Goal: Task Accomplishment & Management: Complete application form

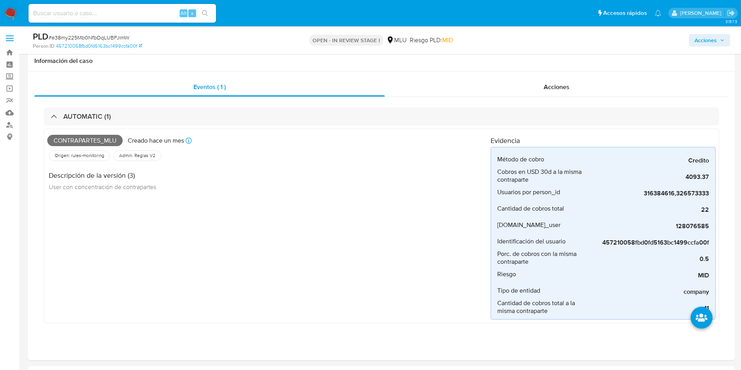
select select "10"
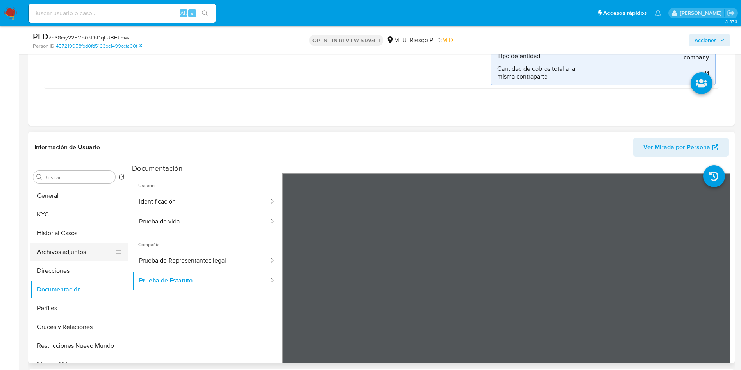
scroll to position [234, 0]
click at [63, 213] on button "KYC" at bounding box center [75, 214] width 91 height 19
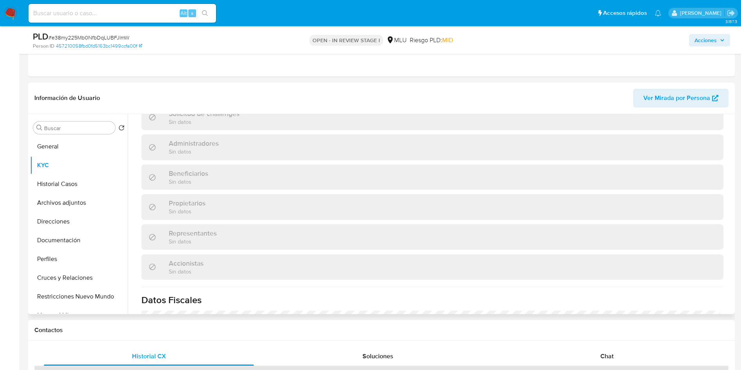
scroll to position [156, 0]
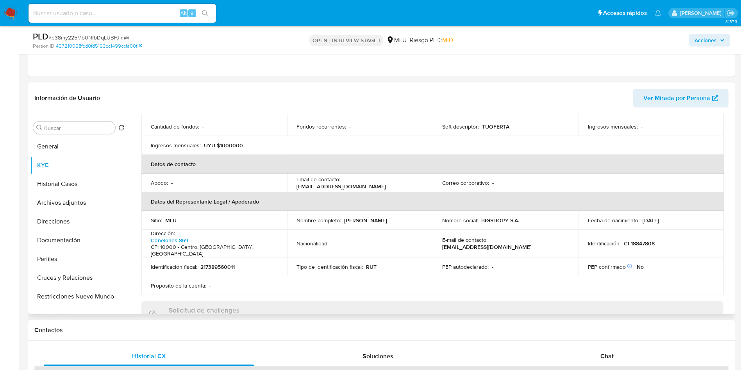
click at [229, 142] on p "UYU $1000000" at bounding box center [223, 145] width 39 height 7
copy p "1000000"
drag, startPoint x: 617, startPoint y: 89, endPoint x: 168, endPoint y: 191, distance: 460.3
click at [617, 89] on header "Información de Usuario Ver Mirada por Persona" at bounding box center [381, 98] width 694 height 19
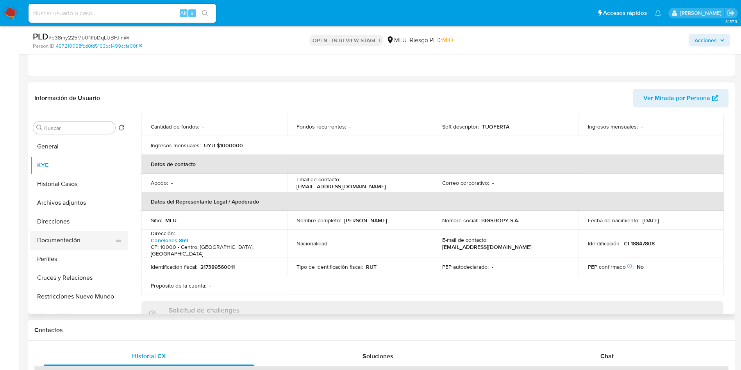
click at [63, 241] on button "Documentación" at bounding box center [75, 240] width 91 height 19
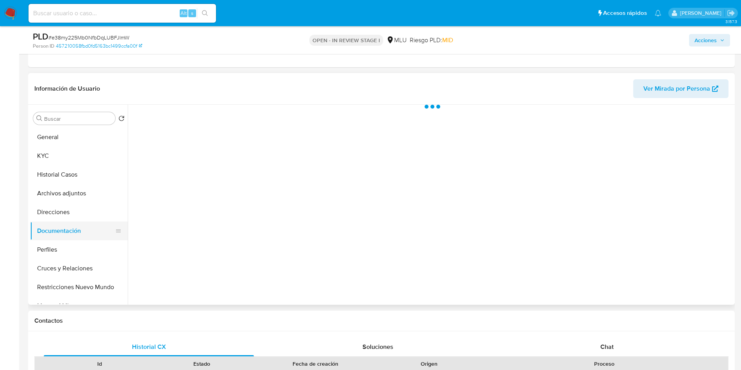
scroll to position [0, 0]
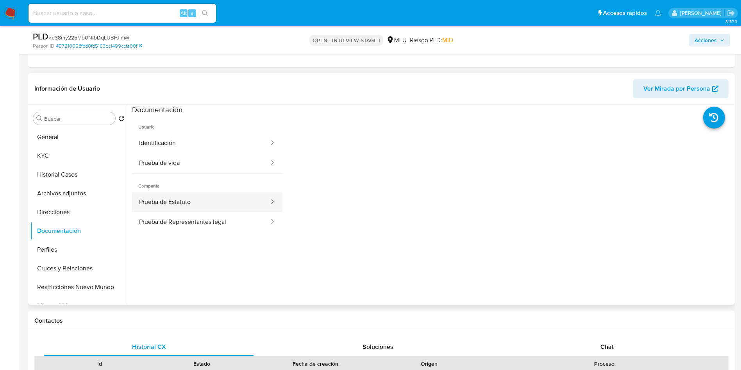
click at [190, 198] on button "Prueba de Estatuto" at bounding box center [201, 202] width 138 height 20
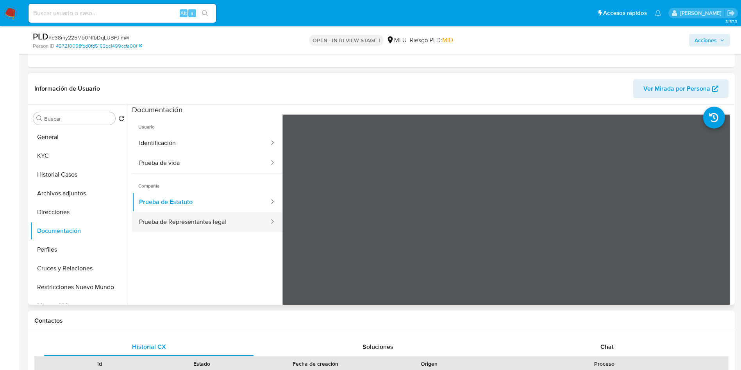
click at [151, 221] on button "Prueba de Representantes legal" at bounding box center [201, 222] width 138 height 20
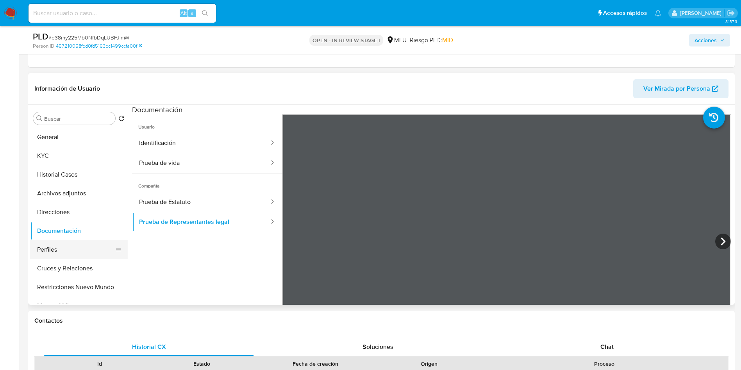
click at [64, 253] on button "Perfiles" at bounding box center [75, 249] width 91 height 19
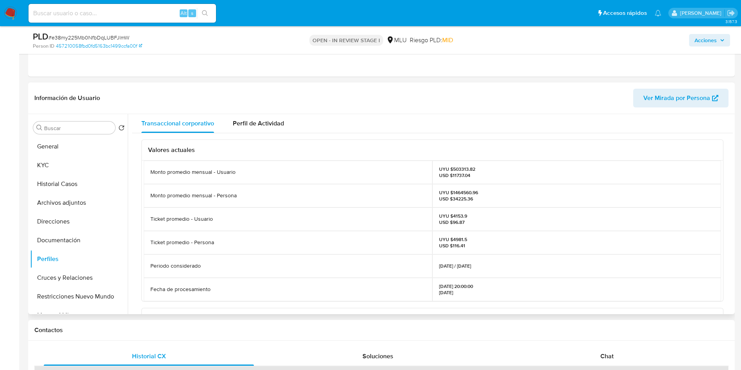
click at [459, 168] on p "UYU $503313.82 USD $11737.04" at bounding box center [457, 172] width 36 height 12
copy p "503313.82"
click at [602, 161] on div "UYU $503313.82 USD $11737.04" at bounding box center [576, 172] width 289 height 23
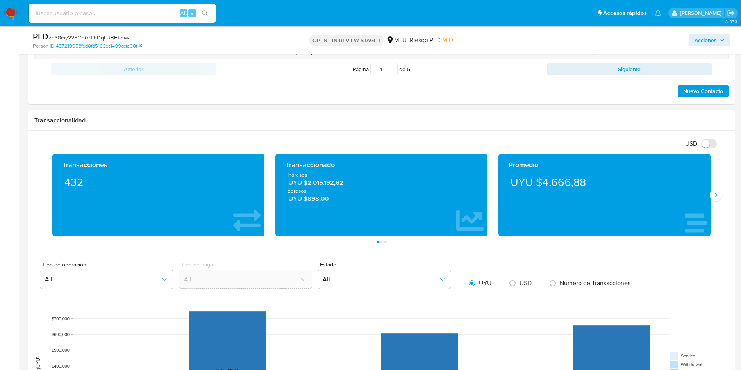
scroll to position [703, 0]
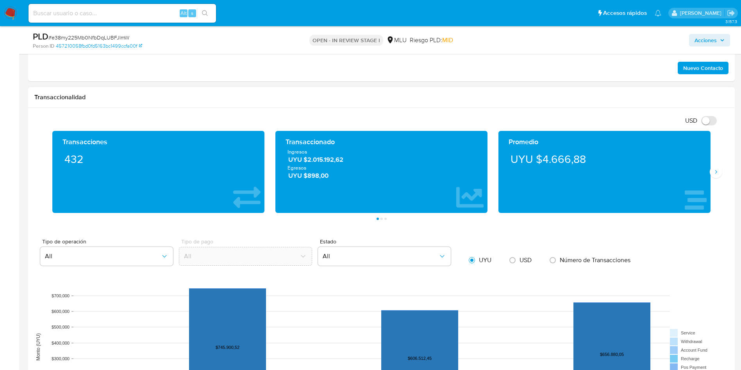
click at [709, 173] on div "Promedio UYU $4.666,88" at bounding box center [604, 172] width 212 height 82
click at [714, 175] on icon "Siguiente" at bounding box center [716, 172] width 6 height 6
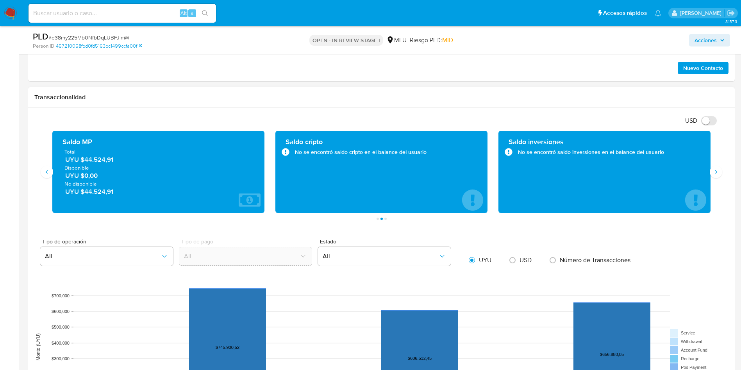
click at [91, 160] on span "UYU $44.524,91" at bounding box center [158, 159] width 187 height 9
drag, startPoint x: 2, startPoint y: 171, endPoint x: 209, endPoint y: 30, distance: 250.6
click at [2, 171] on aside "Bandeja Tablero Screening Búsqueda en Listas Watchlist Herramientas Operaciones…" at bounding box center [9, 116] width 19 height 1639
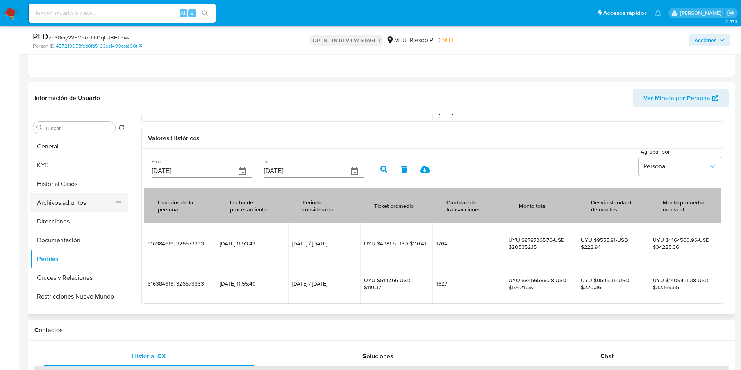
click at [74, 205] on button "Archivos adjuntos" at bounding box center [75, 202] width 91 height 19
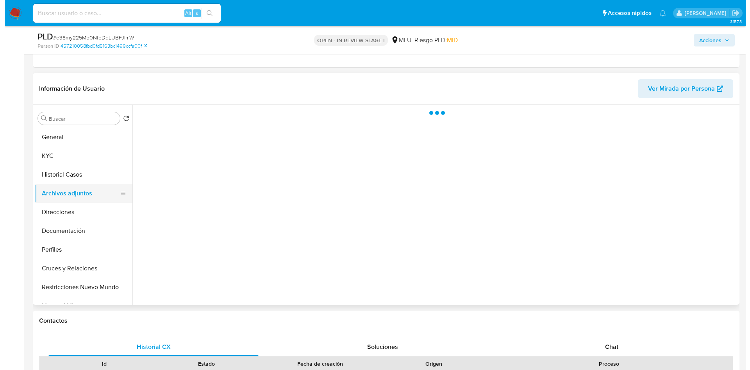
scroll to position [0, 0]
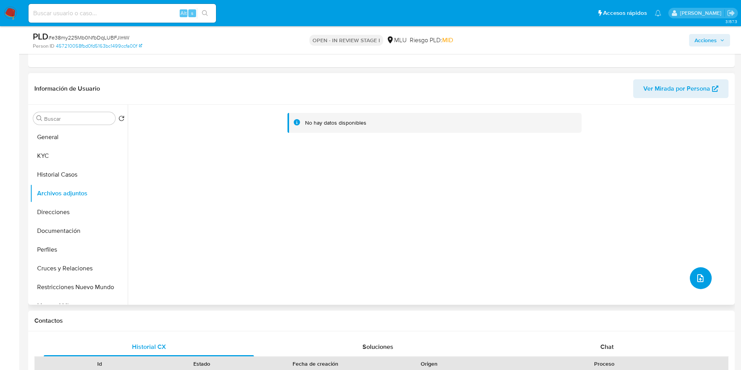
click at [702, 280] on icon "upload-file" at bounding box center [700, 277] width 9 height 9
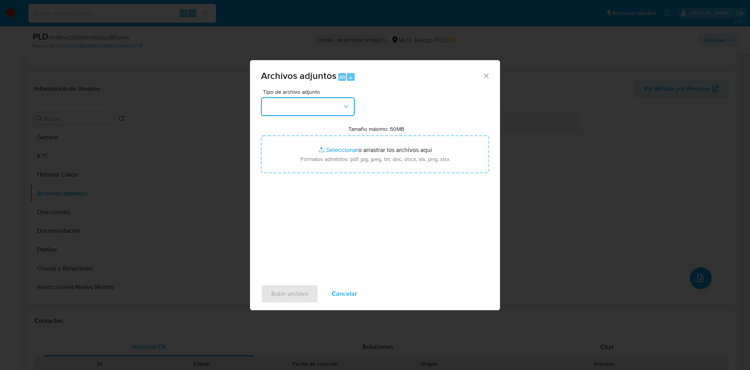
click at [304, 100] on button "button" at bounding box center [308, 106] width 94 height 19
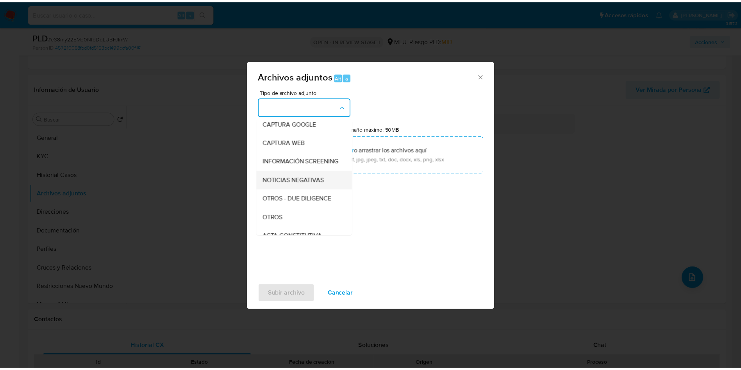
scroll to position [59, 0]
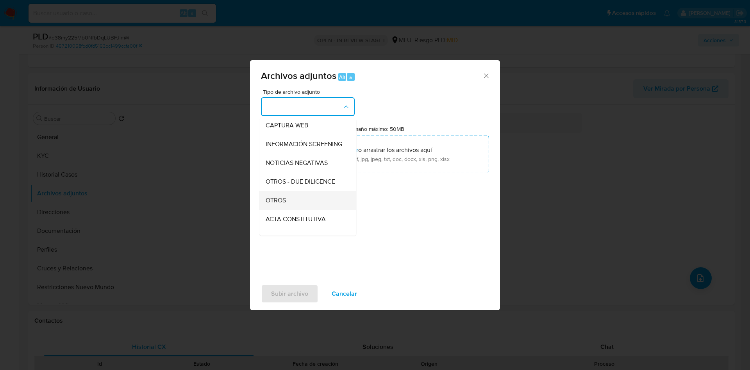
click at [278, 204] on span "OTROS" at bounding box center [276, 200] width 20 height 8
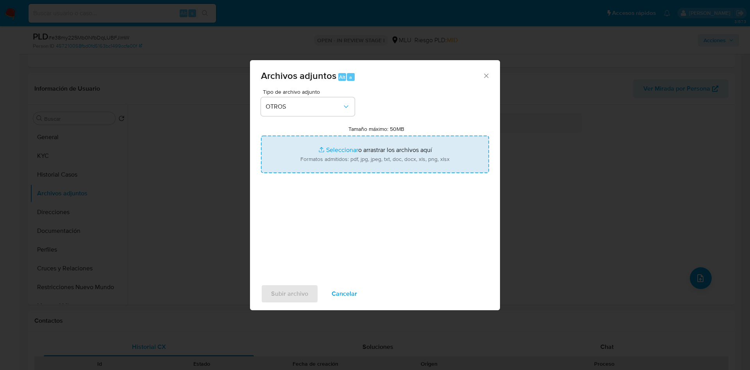
click at [342, 160] on input "Tamaño máximo: 50MB Seleccionar archivos" at bounding box center [375, 154] width 228 height 37
type input "C:\fakepath\326573333 - Anexo.pdf"
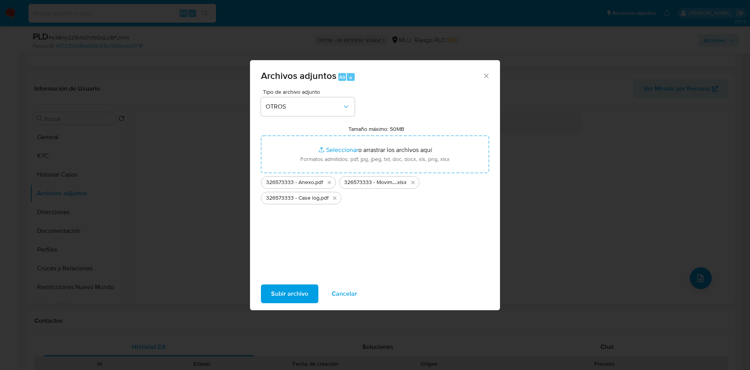
click at [295, 300] on span "Subir archivo" at bounding box center [289, 293] width 37 height 17
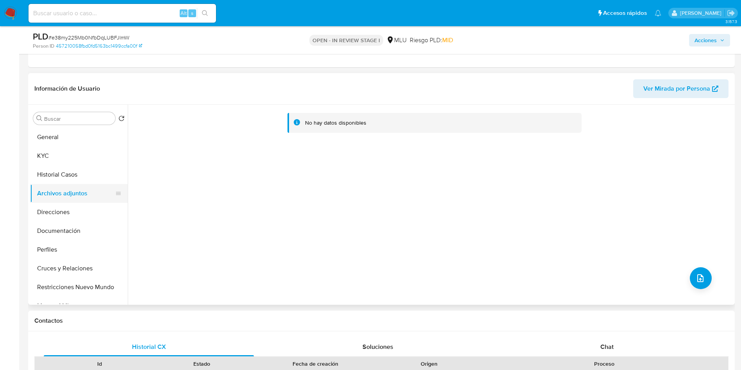
click at [73, 168] on button "Historial Casos" at bounding box center [79, 174] width 98 height 19
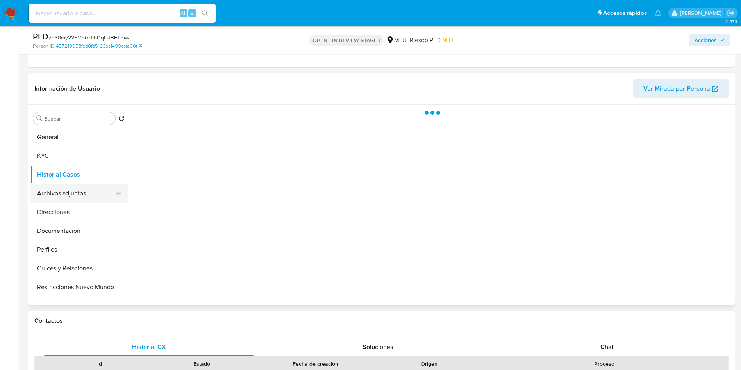
click at [61, 191] on button "Archivos adjuntos" at bounding box center [75, 193] width 91 height 19
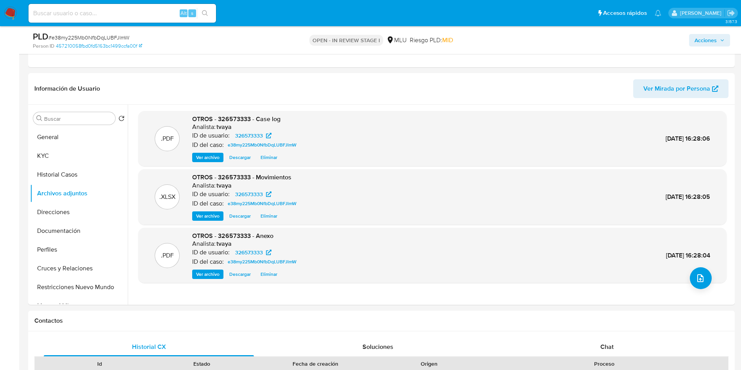
click at [716, 41] on span "Acciones" at bounding box center [705, 40] width 22 height 12
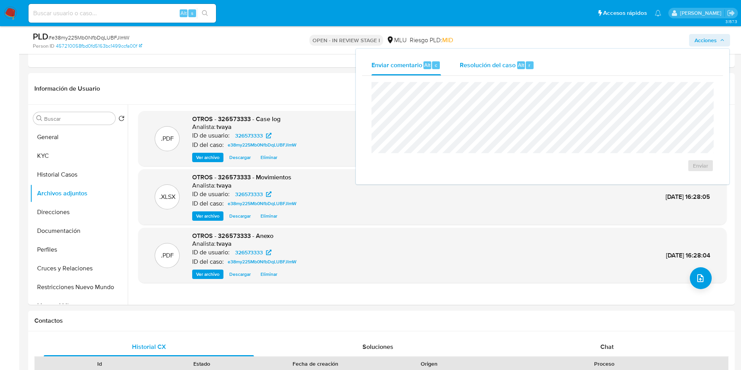
click at [489, 67] on span "Resolución del caso" at bounding box center [488, 64] width 56 height 9
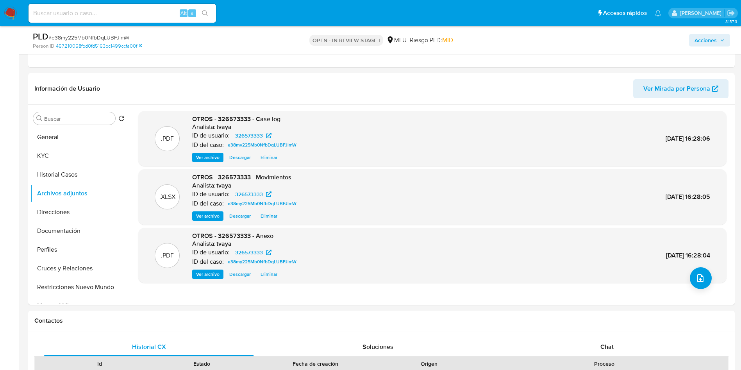
click at [698, 38] on span "Acciones" at bounding box center [705, 40] width 22 height 12
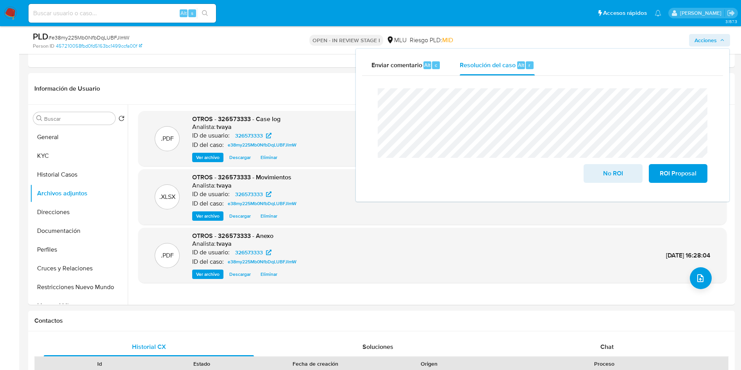
click at [365, 99] on div "Cierre de caso No ROI ROI Proposal" at bounding box center [542, 136] width 361 height 120
click at [607, 177] on span "No ROI" at bounding box center [613, 173] width 38 height 17
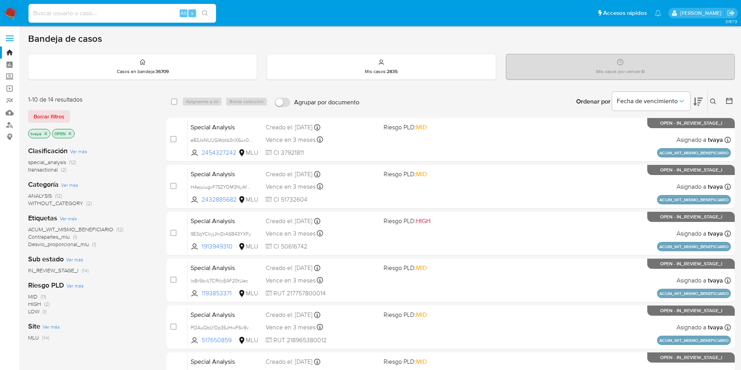
click at [95, 12] on input at bounding box center [122, 13] width 187 height 10
paste input "128076585"
type input "128076585"
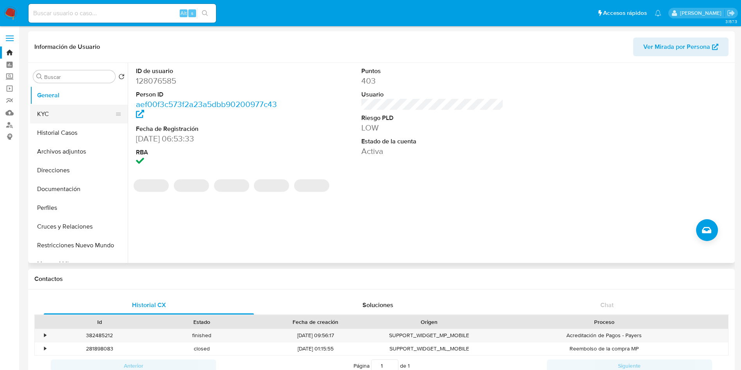
click at [64, 117] on button "KYC" at bounding box center [75, 114] width 91 height 19
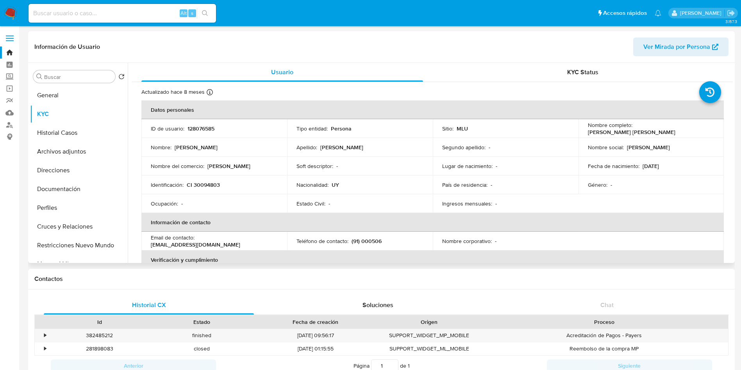
click at [212, 184] on p "CI 30094803" at bounding box center [203, 184] width 33 height 7
copy p "30094803"
click at [673, 162] on div "Fecha de nacimiento : 14/05/1979" at bounding box center [651, 165] width 127 height 7
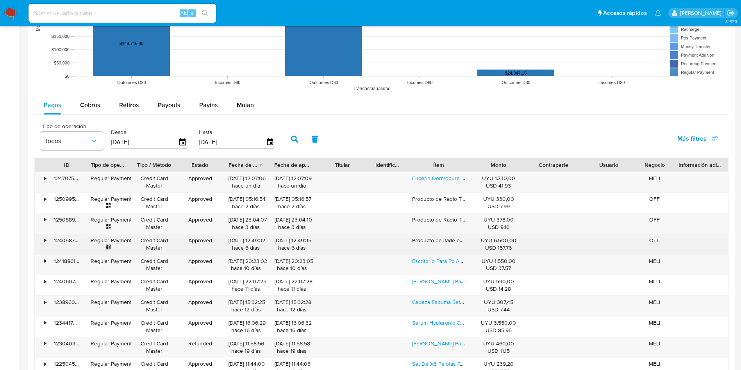
scroll to position [644, 0]
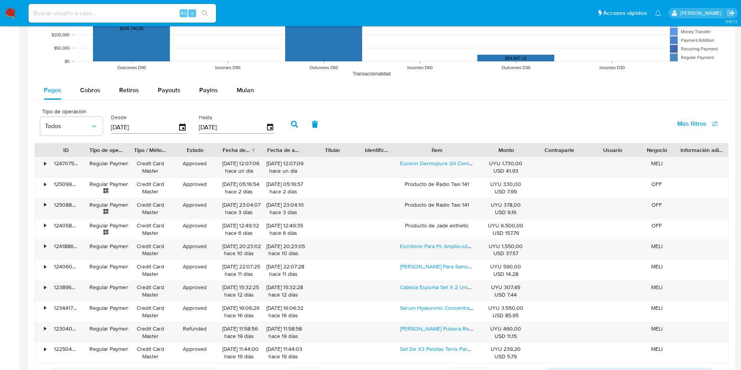
drag, startPoint x: 477, startPoint y: 149, endPoint x: 498, endPoint y: 149, distance: 21.5
click at [498, 149] on div "ID Tipo de operación Tipo / Método Estado Fecha de creación Fecha de aprobación…" at bounding box center [381, 149] width 693 height 13
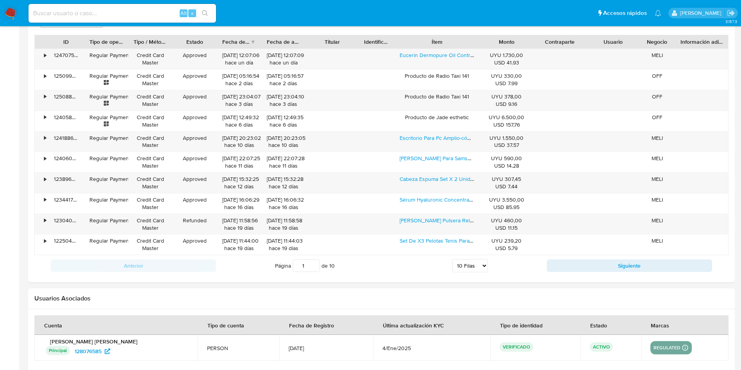
scroll to position [762, 0]
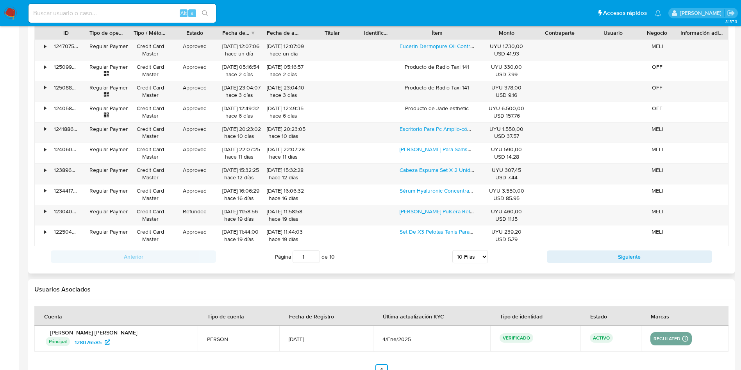
click at [470, 255] on select "5 Filas 10 Filas 20 Filas 25 Filas 50 Filas 100 Filas" at bounding box center [470, 256] width 36 height 13
select select "100"
click at [452, 250] on select "5 Filas 10 Filas 20 Filas 25 Filas 50 Filas 100 Filas" at bounding box center [470, 256] width 36 height 13
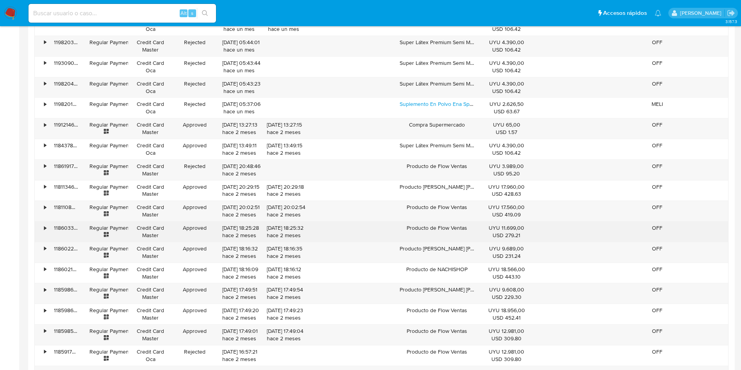
scroll to position [1465, 0]
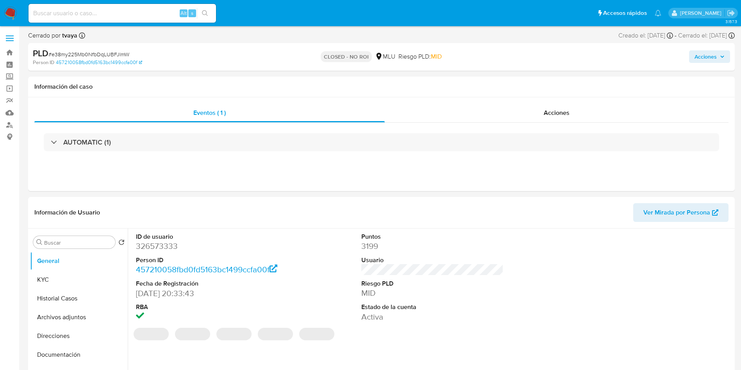
select select "10"
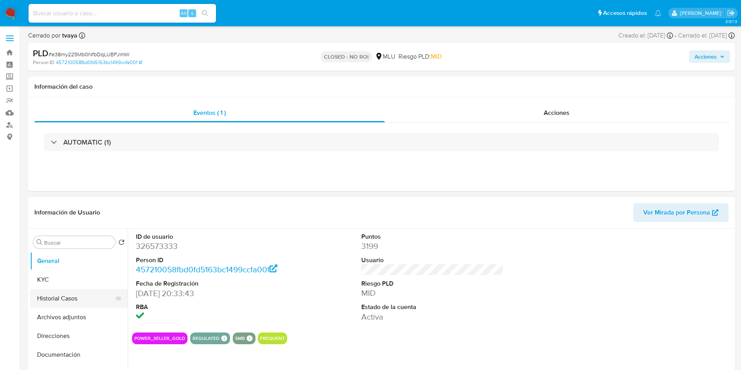
click at [50, 289] on button "Historial Casos" at bounding box center [75, 298] width 91 height 19
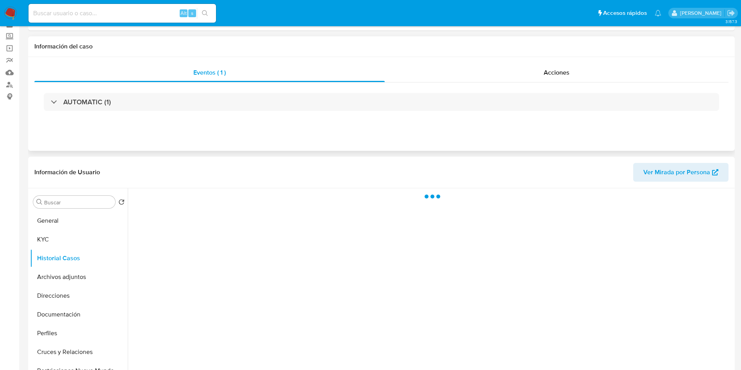
scroll to position [59, 0]
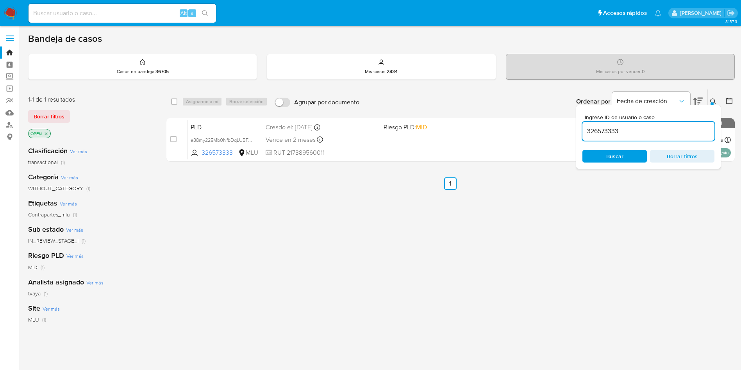
click at [12, 12] on img at bounding box center [10, 13] width 13 height 13
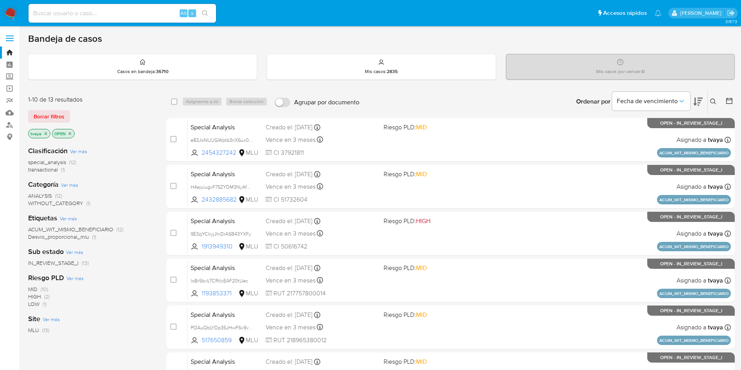
click at [117, 281] on div "Riesgo PLD Ver más MID (10) HIGH (2) LOW (1)" at bounding box center [91, 290] width 126 height 35
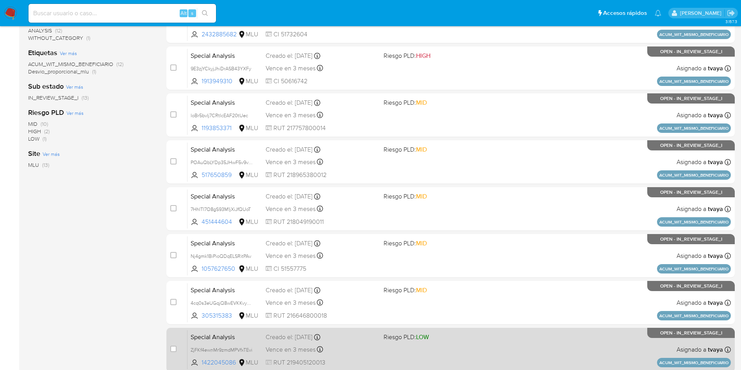
scroll to position [247, 0]
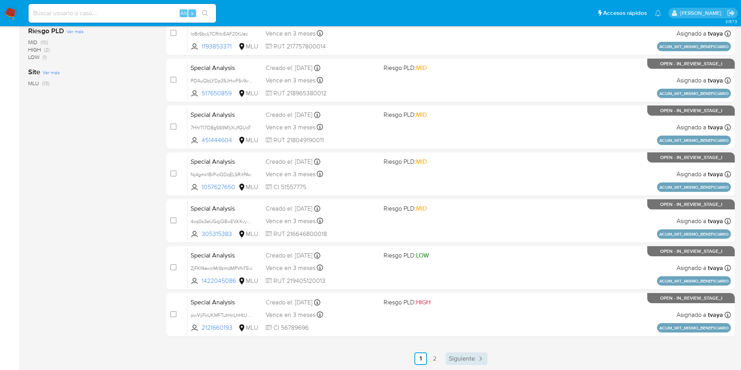
click at [470, 362] on span "Siguiente" at bounding box center [462, 358] width 26 height 6
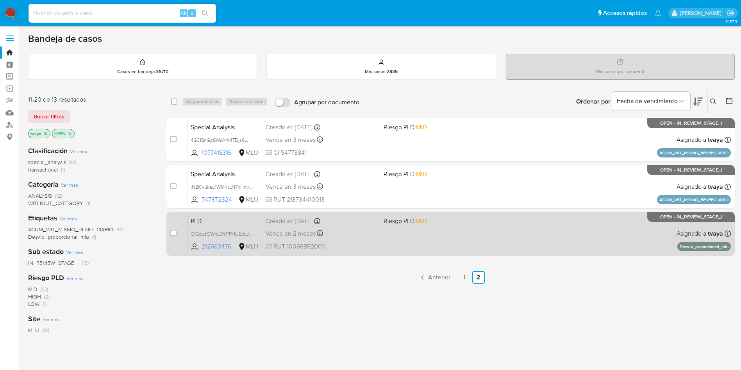
click at [515, 239] on div "PLD CIGqusCWnLEfoFPHUEoLJC33 212663476 MLU Riesgo PLD: MID Creado el: 12/08/202…" at bounding box center [458, 233] width 543 height 39
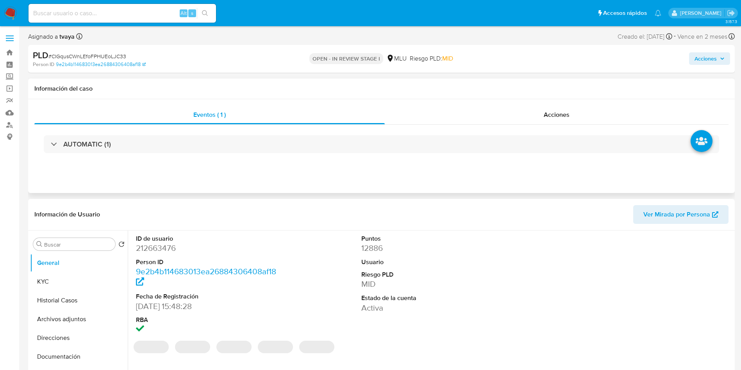
select select "10"
click at [160, 248] on dd "212663476" at bounding box center [207, 248] width 143 height 11
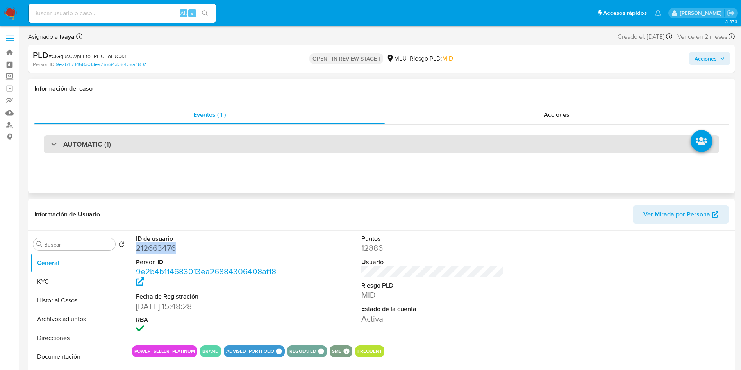
copy dd "212663476"
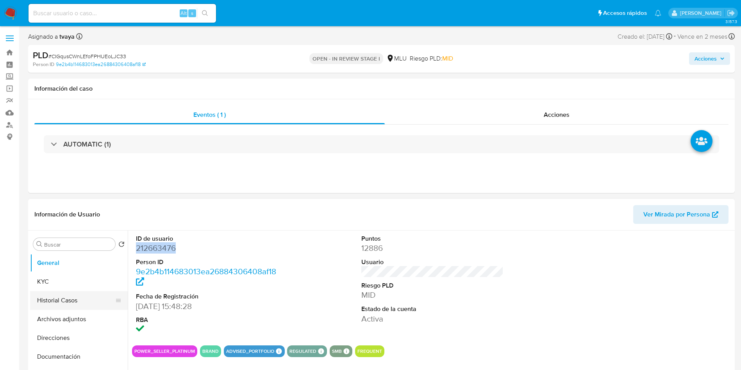
click at [74, 304] on button "Historial Casos" at bounding box center [75, 300] width 91 height 19
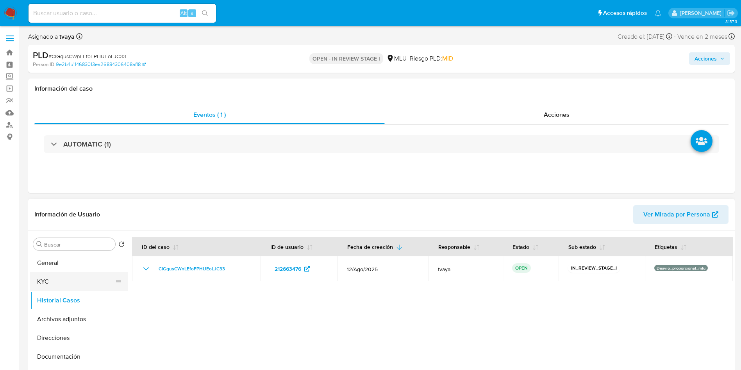
click at [64, 286] on button "KYC" at bounding box center [75, 281] width 91 height 19
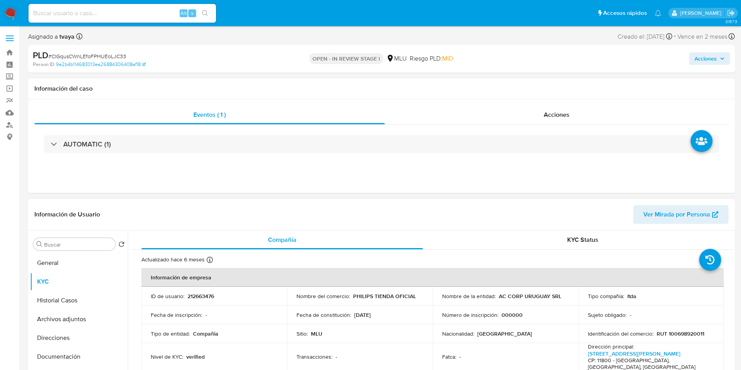
click at [200, 297] on p "212663476" at bounding box center [200, 296] width 27 height 7
copy p "212663476"
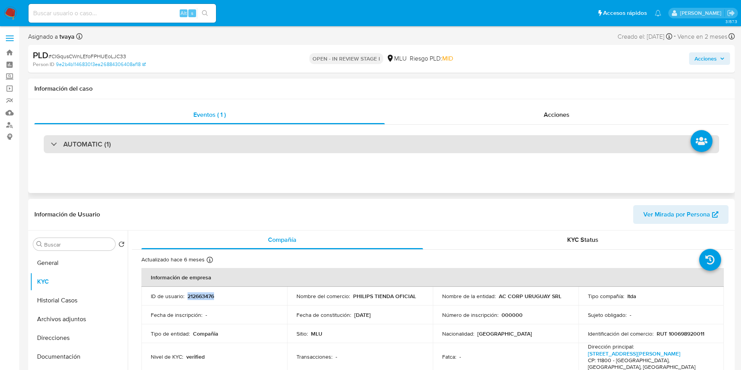
click at [66, 301] on button "Historial Casos" at bounding box center [79, 300] width 98 height 19
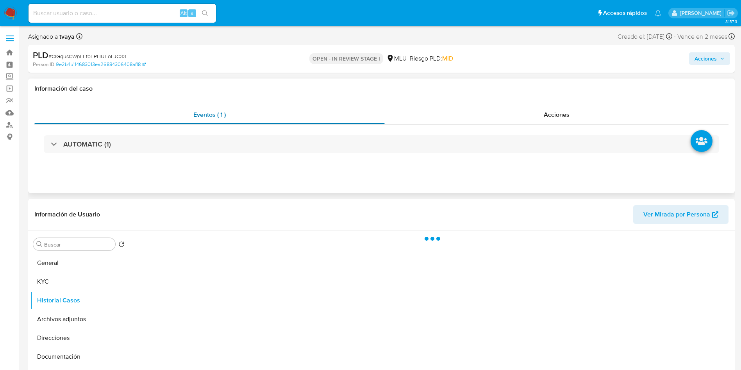
scroll to position [59, 0]
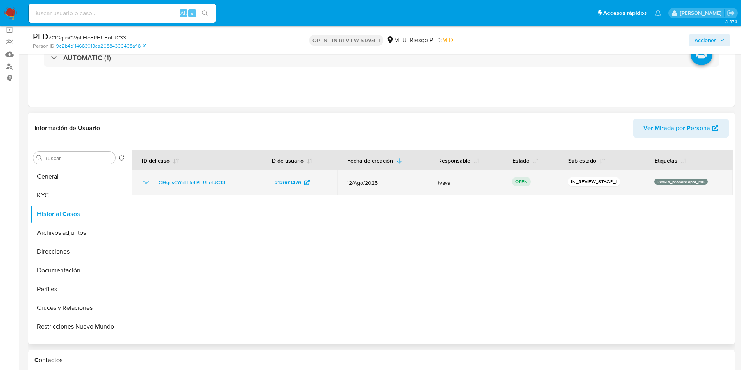
drag, startPoint x: 218, startPoint y: 186, endPoint x: 155, endPoint y: 187, distance: 62.5
click at [155, 187] on td "CIGqusCWnLEfoFPHUEoLJC33" at bounding box center [196, 182] width 129 height 25
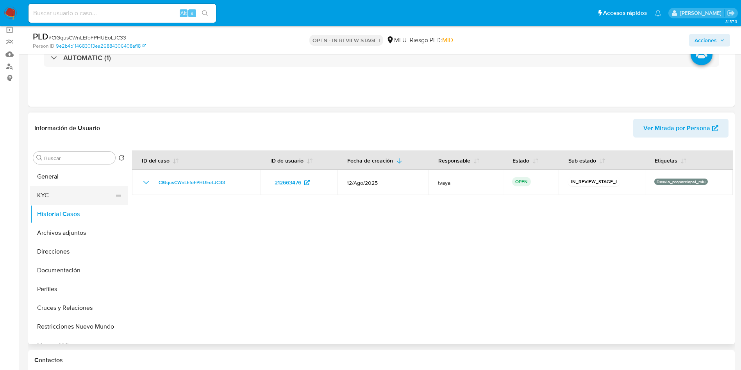
click at [60, 201] on button "KYC" at bounding box center [75, 195] width 91 height 19
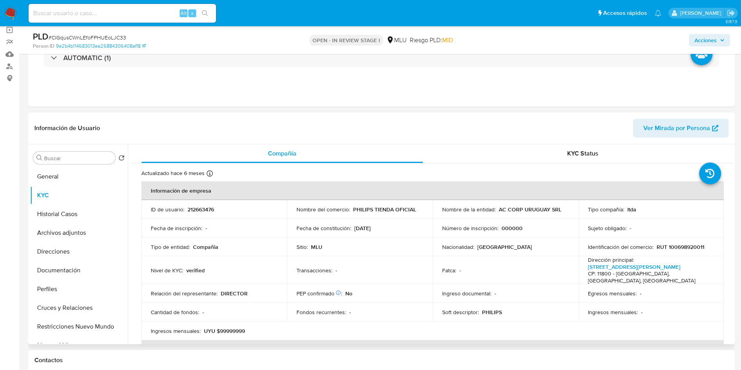
click at [699, 247] on p "RUT 100698920011" at bounding box center [681, 246] width 48 height 7
copy p "100698920011"
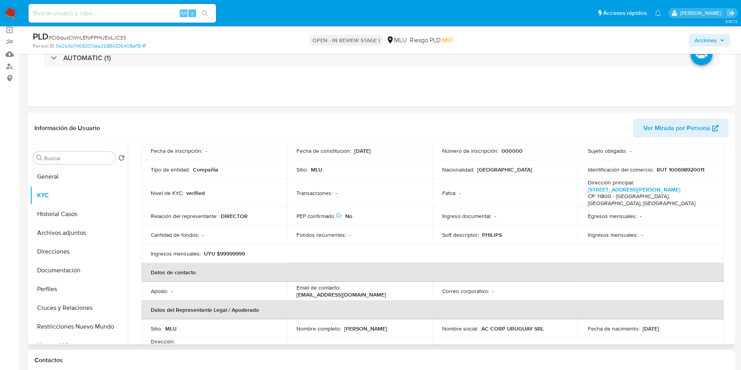
scroll to position [0, 0]
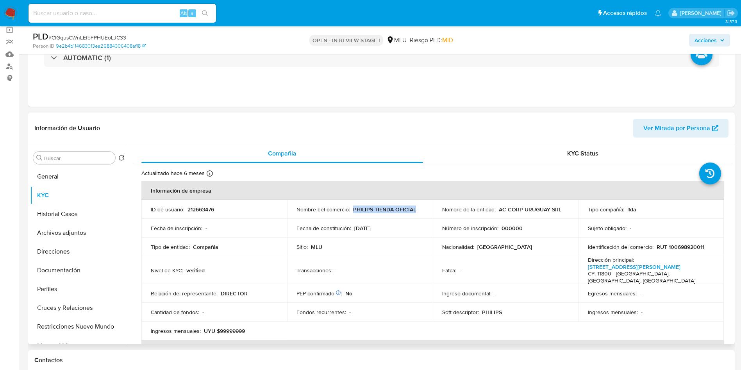
drag, startPoint x: 416, startPoint y: 211, endPoint x: 353, endPoint y: 209, distance: 63.3
click at [353, 209] on div "Nombre del comercio : PHILIPS TIENDA OFICIAL" at bounding box center [359, 209] width 127 height 7
copy p "PHILIPS TIENDA OFICIAL"
click at [571, 100] on div "Eventos ( 1 ) Acciones AUTOMATIC (1)" at bounding box center [381, 60] width 707 height 94
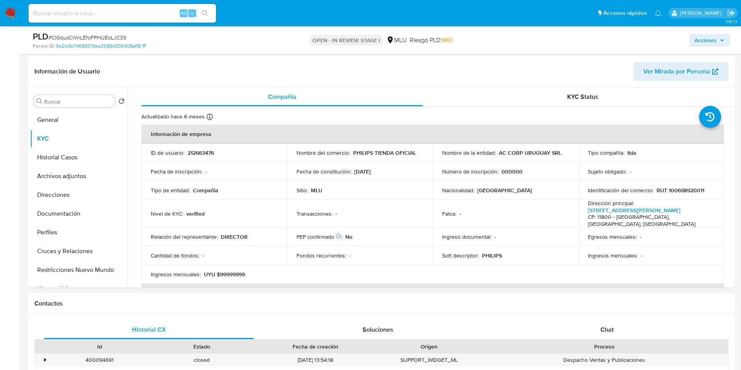
scroll to position [117, 0]
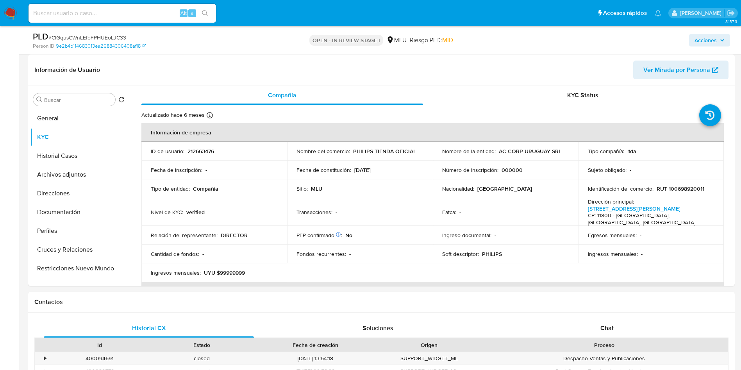
drag, startPoint x: 729, startPoint y: 111, endPoint x: 735, endPoint y: 130, distance: 20.1
drag, startPoint x: 642, startPoint y: 223, endPoint x: 649, endPoint y: 222, distance: 6.7
click at [643, 226] on td "Egresos mensuales : -" at bounding box center [651, 235] width 146 height 19
click at [689, 254] on td "Ingresos mensuales : -" at bounding box center [651, 254] width 146 height 19
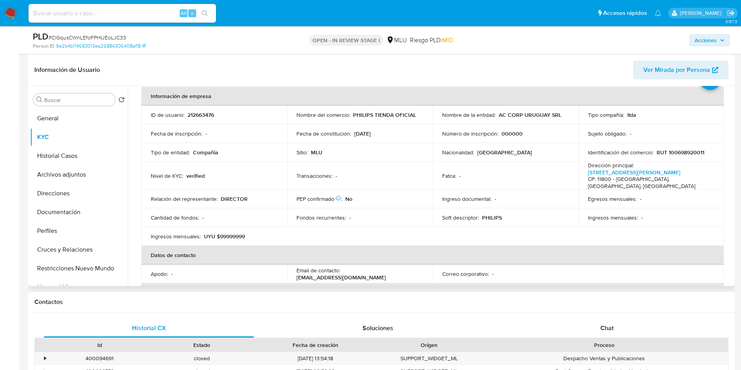
scroll to position [37, 0]
click at [66, 211] on button "Documentación" at bounding box center [75, 212] width 91 height 19
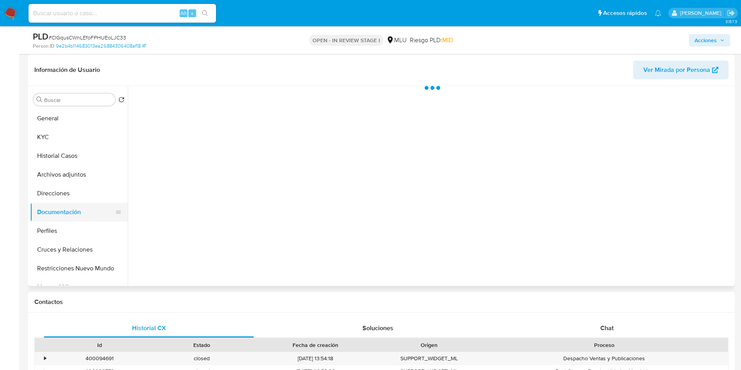
scroll to position [0, 0]
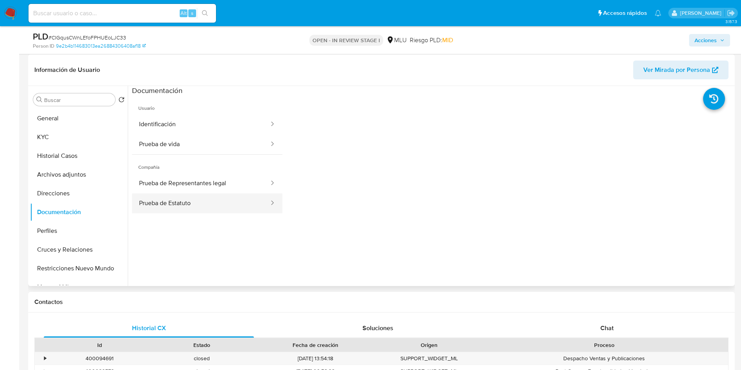
click at [180, 203] on button "Prueba de Estatuto" at bounding box center [201, 203] width 138 height 20
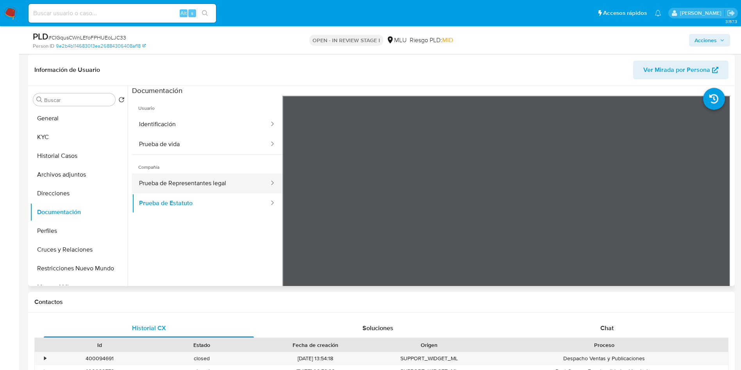
click at [193, 189] on button "Prueba de Representantes legal" at bounding box center [201, 183] width 138 height 20
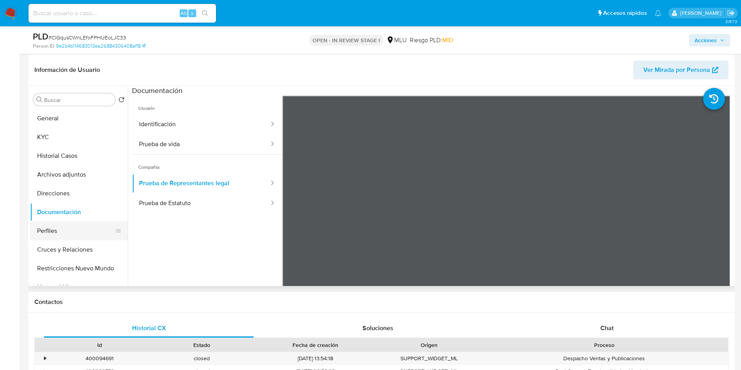
click at [63, 228] on button "Perfiles" at bounding box center [75, 230] width 91 height 19
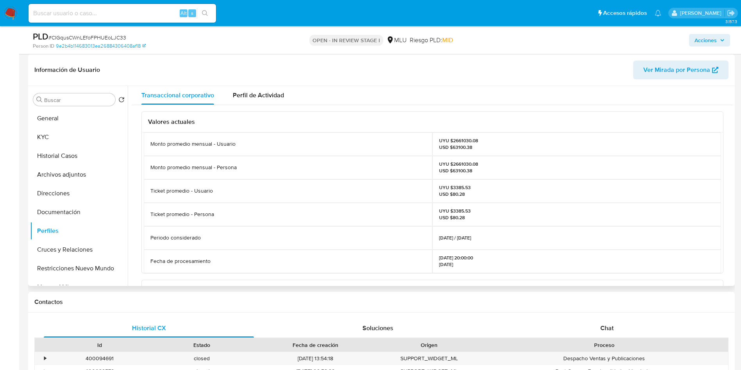
click at [462, 141] on p "UYU $2661030.08 USD $63100.38" at bounding box center [458, 143] width 39 height 12
copy p "2661030.08"
click at [635, 192] on div "UYU $3385.53 USD $80.28" at bounding box center [576, 190] width 289 height 23
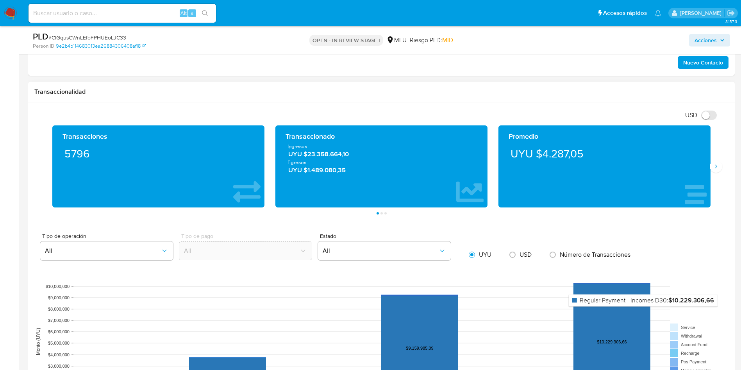
scroll to position [527, 0]
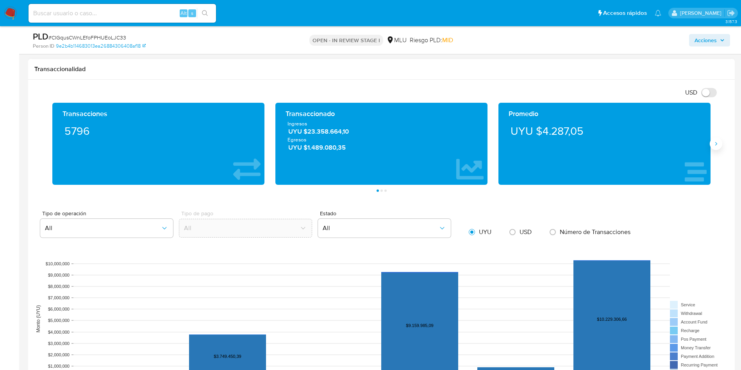
drag, startPoint x: 714, startPoint y: 145, endPoint x: 700, endPoint y: 148, distance: 14.3
click at [715, 145] on icon "Siguiente" at bounding box center [716, 144] width 6 height 6
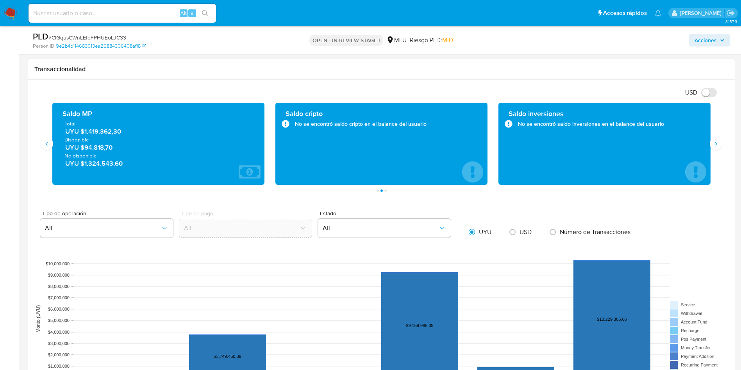
click at [105, 134] on span "UYU $1.419.362,30" at bounding box center [158, 131] width 187 height 9
click at [104, 134] on span "UYU $1.419.362,30" at bounding box center [158, 131] width 187 height 9
click at [584, 61] on div "Transaccionalidad" at bounding box center [381, 69] width 707 height 21
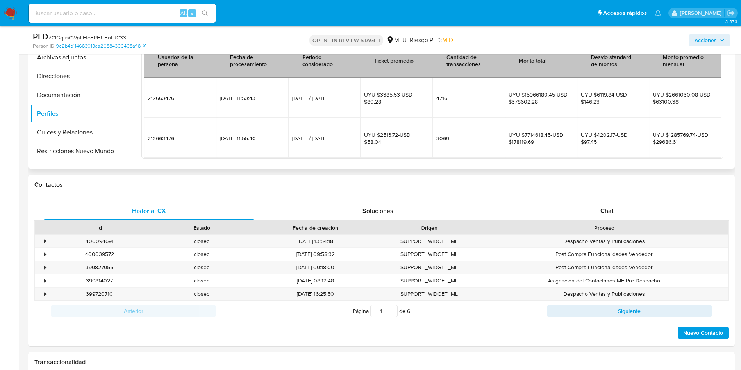
scroll to position [0, 0]
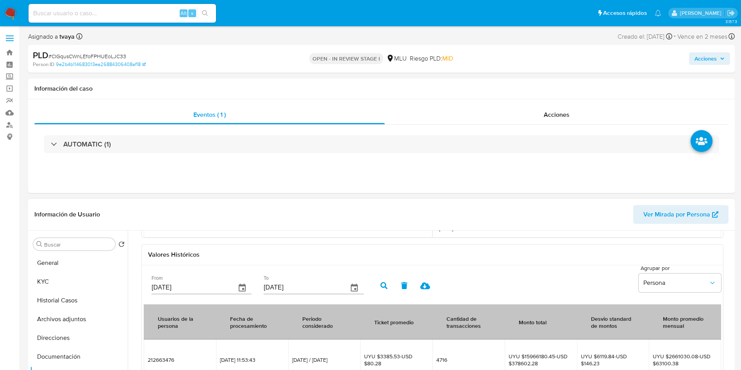
click at [75, 321] on button "Archivos adjuntos" at bounding box center [79, 319] width 98 height 19
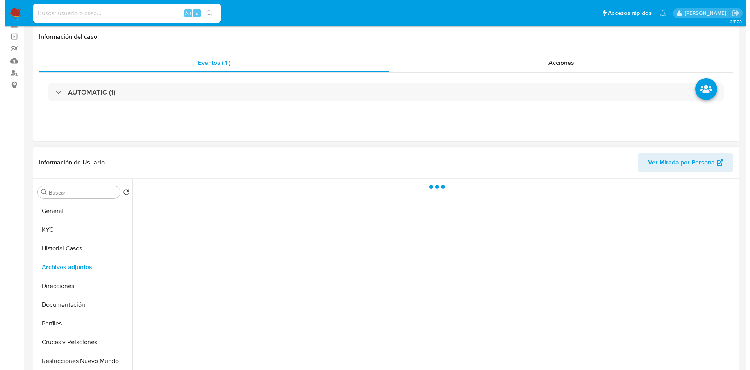
scroll to position [117, 0]
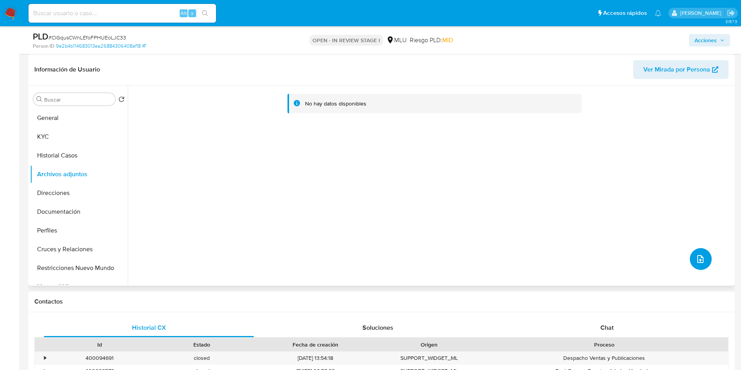
click at [706, 263] on button "upload-file" at bounding box center [701, 259] width 22 height 22
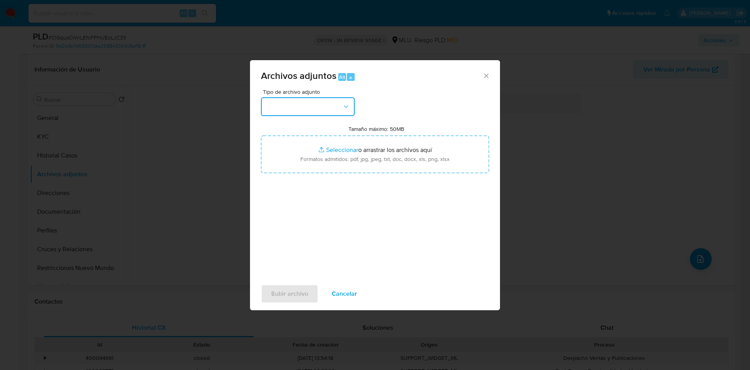
click at [328, 110] on button "button" at bounding box center [308, 106] width 94 height 19
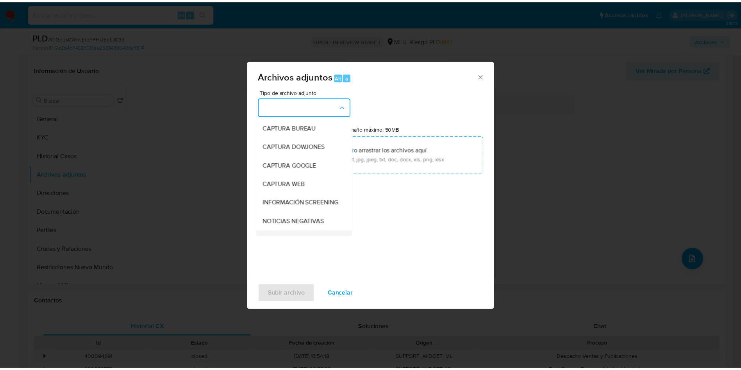
scroll to position [59, 0]
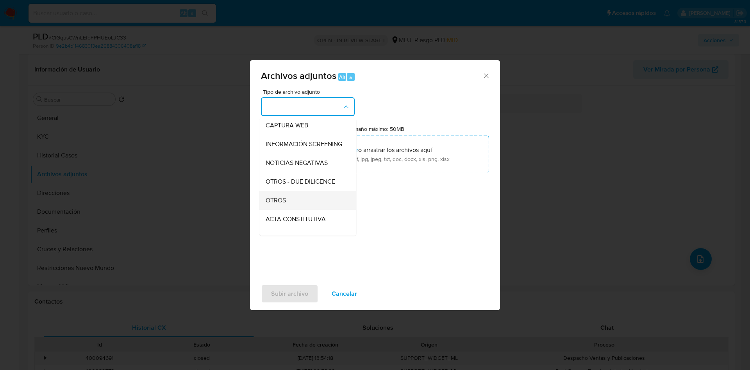
click at [282, 204] on span "OTROS" at bounding box center [276, 200] width 20 height 8
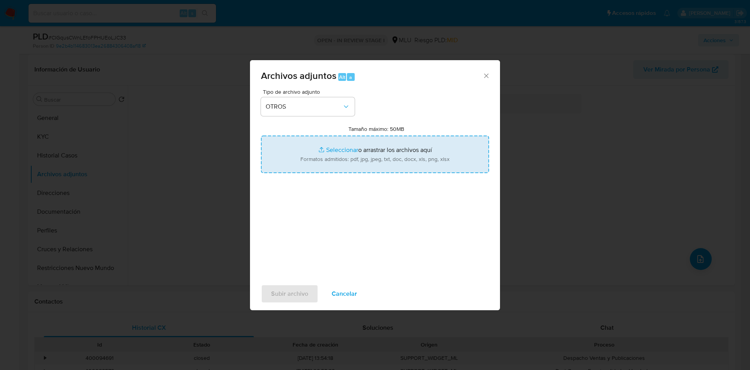
click at [373, 146] on input "Tamaño máximo: 50MB Seleccionar archivos" at bounding box center [375, 154] width 228 height 37
type input "C:\fakepath\212663476 - Anexo.pdf"
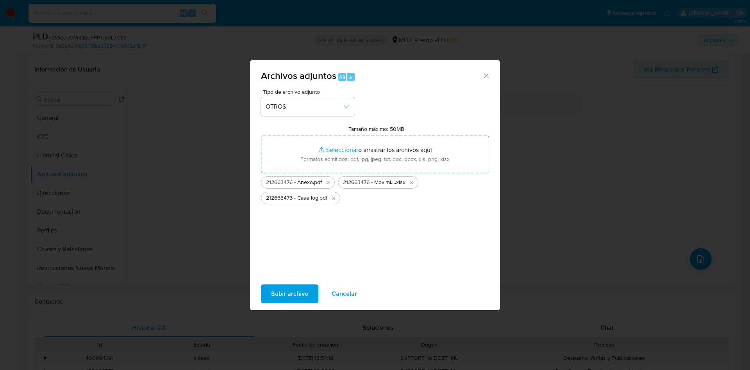
click at [278, 296] on span "Subir archivo" at bounding box center [289, 293] width 37 height 17
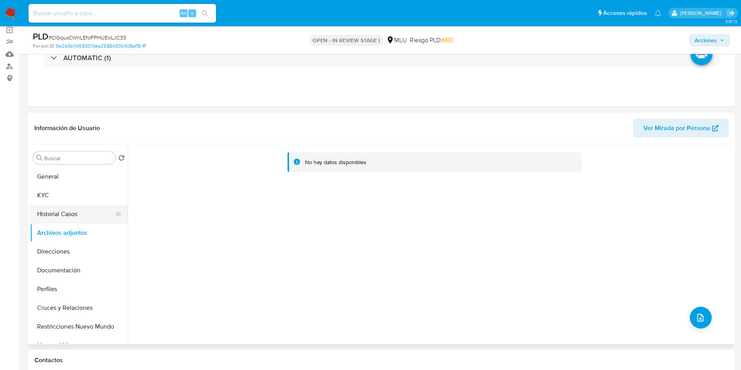
click at [47, 212] on button "Historial Casos" at bounding box center [75, 214] width 91 height 19
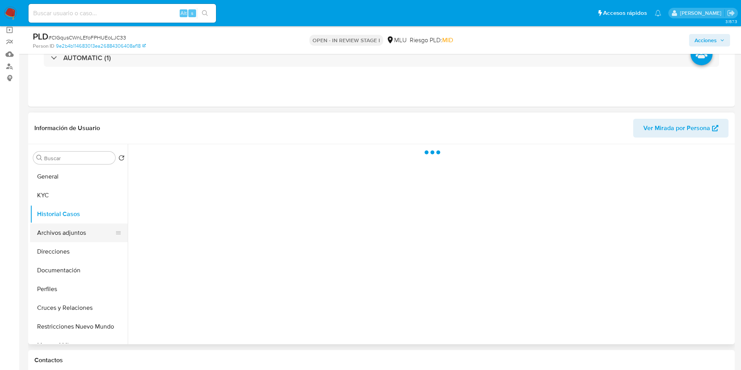
click at [54, 239] on button "Archivos adjuntos" at bounding box center [75, 232] width 91 height 19
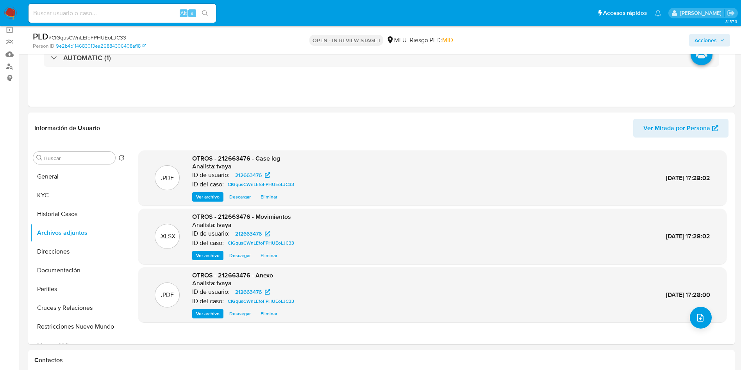
click at [715, 39] on span "Acciones" at bounding box center [705, 40] width 22 height 12
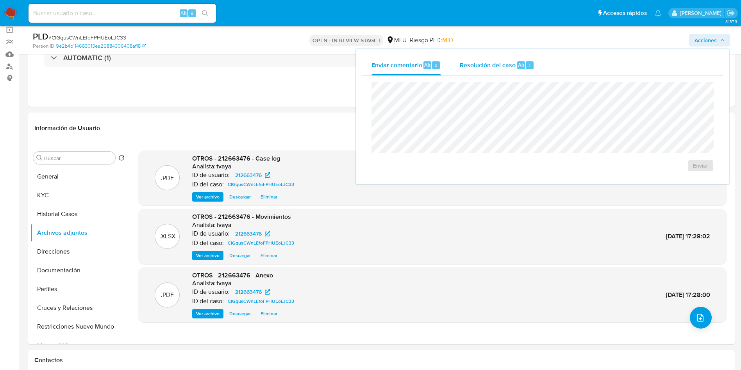
click at [502, 64] on span "Resolución del caso" at bounding box center [488, 64] width 56 height 9
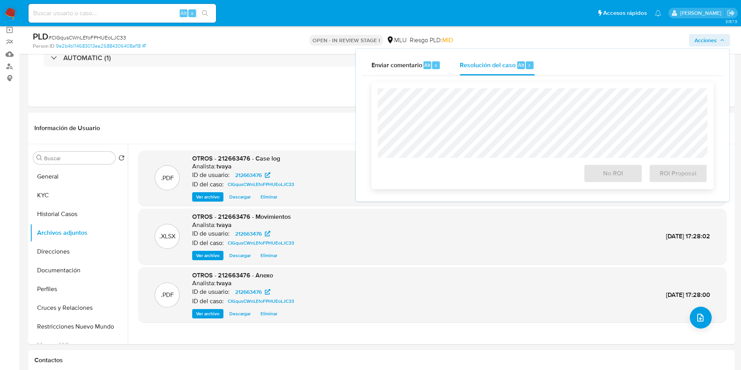
click at [468, 161] on div "No ROI ROI Proposal" at bounding box center [543, 135] width 330 height 95
click at [605, 178] on span "No ROI" at bounding box center [613, 173] width 38 height 17
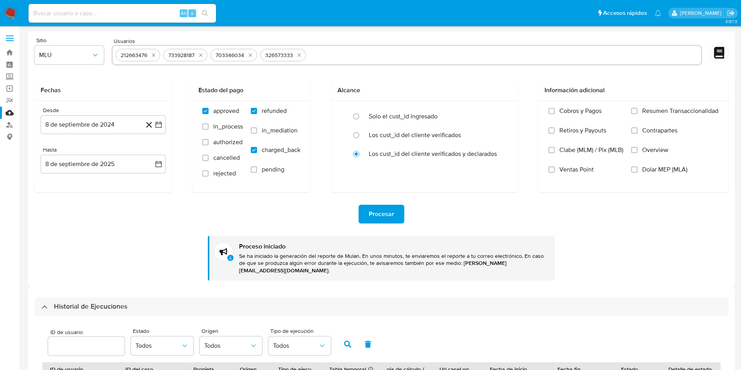
select select "10"
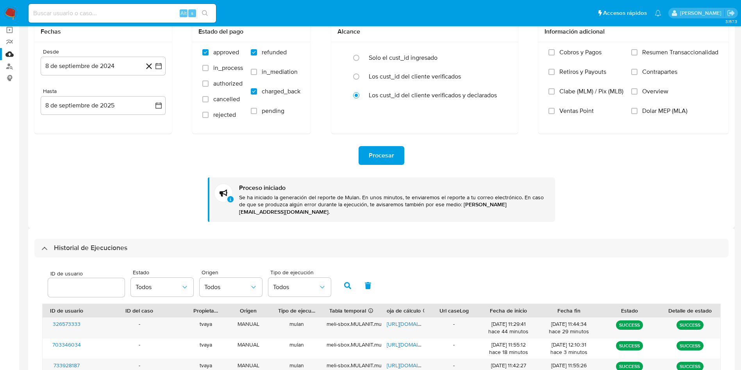
scroll to position [250, 0]
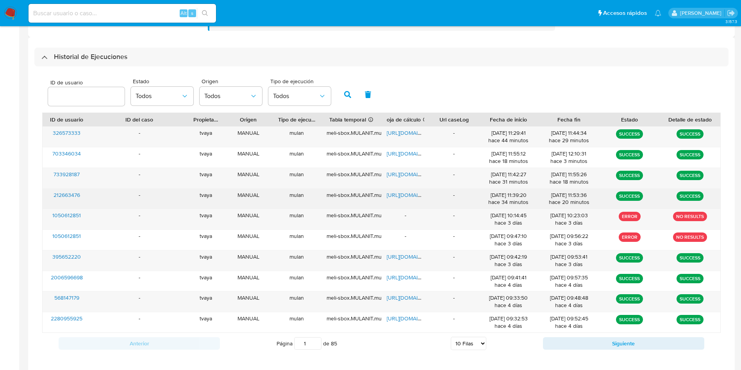
click at [393, 191] on span "[URL][DOMAIN_NAME]" at bounding box center [414, 195] width 54 height 8
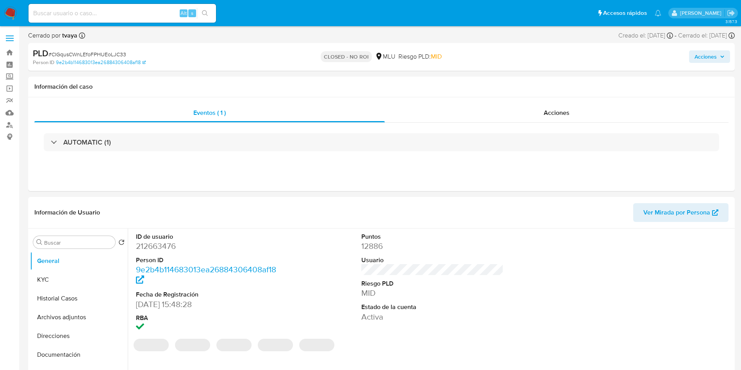
select select "10"
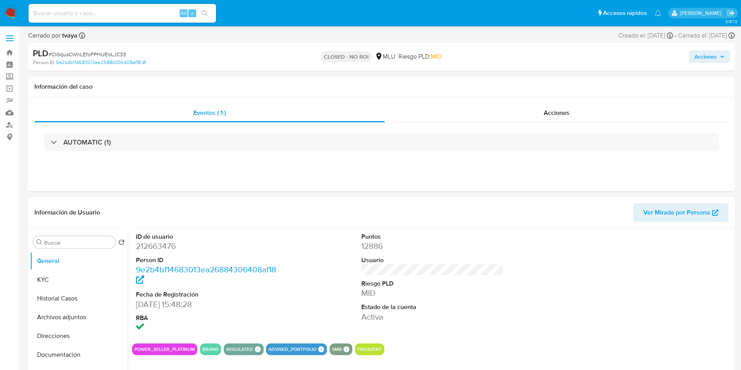
click at [599, 245] on div at bounding box center [658, 282] width 150 height 109
